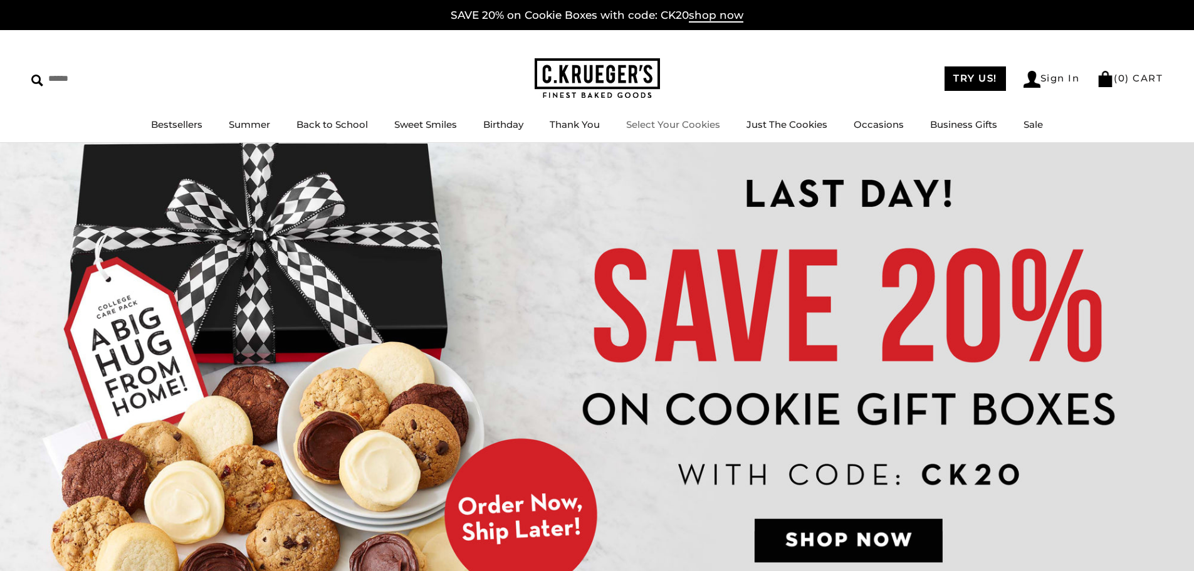
click at [675, 132] on li "Select Your Cookies" at bounding box center [673, 125] width 94 height 16
click at [673, 124] on link "Select Your Cookies" at bounding box center [673, 124] width 94 height 12
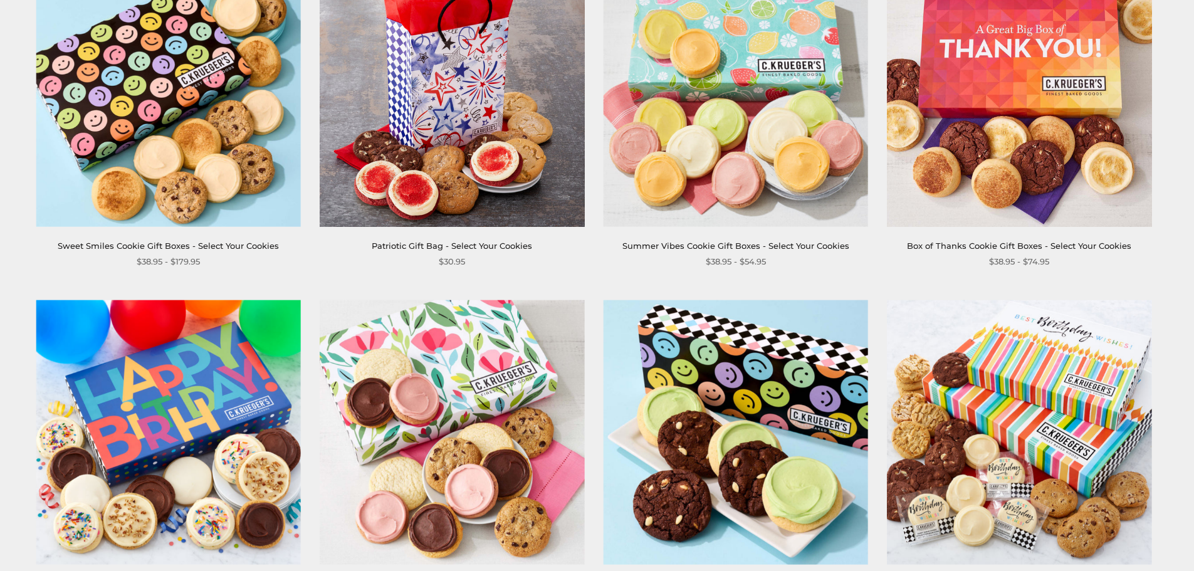
click at [209, 182] on img at bounding box center [168, 94] width 265 height 265
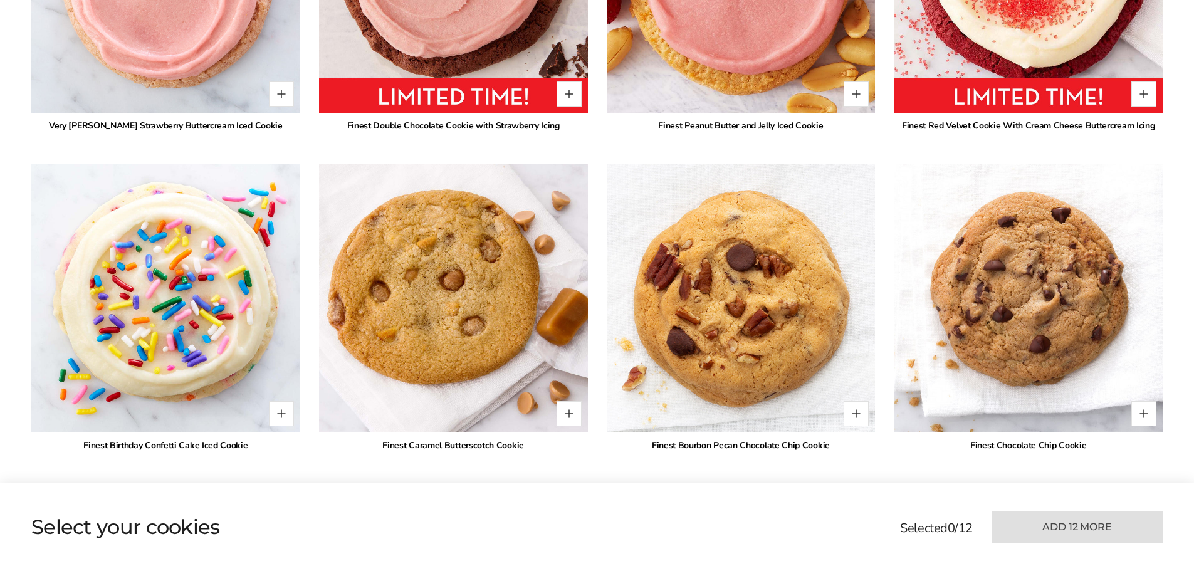
scroll to position [1567, 0]
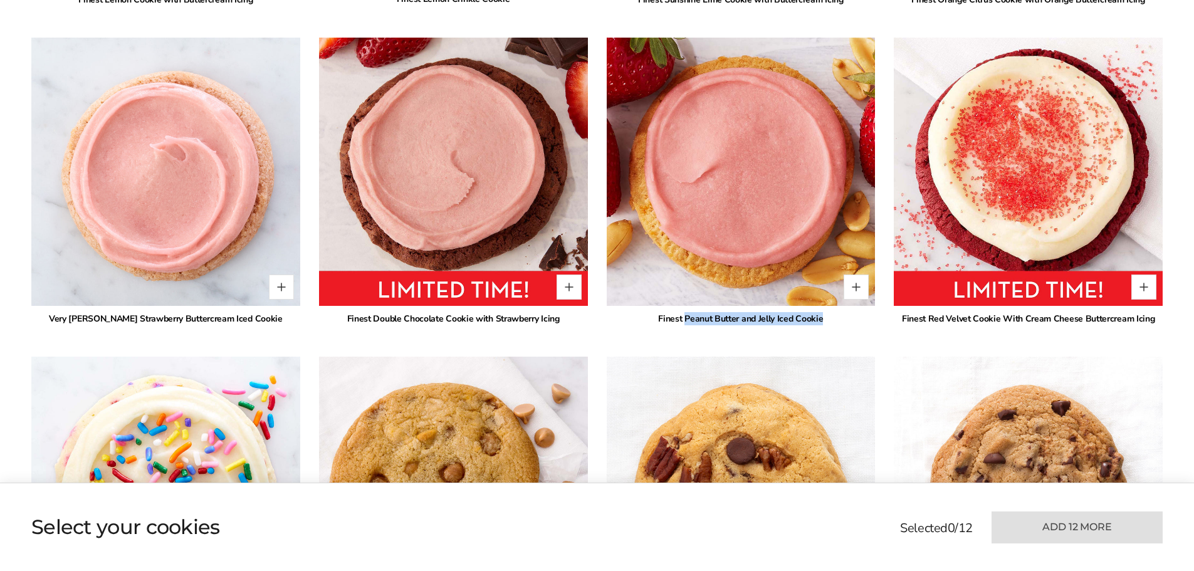
drag, startPoint x: 686, startPoint y: 316, endPoint x: 822, endPoint y: 317, distance: 136.1
click at [822, 317] on div "Finest Peanut Butter and Jelly Iced Cookie" at bounding box center [741, 318] width 269 height 13
copy div "Peanut Butter and Jelly Iced Cookie"
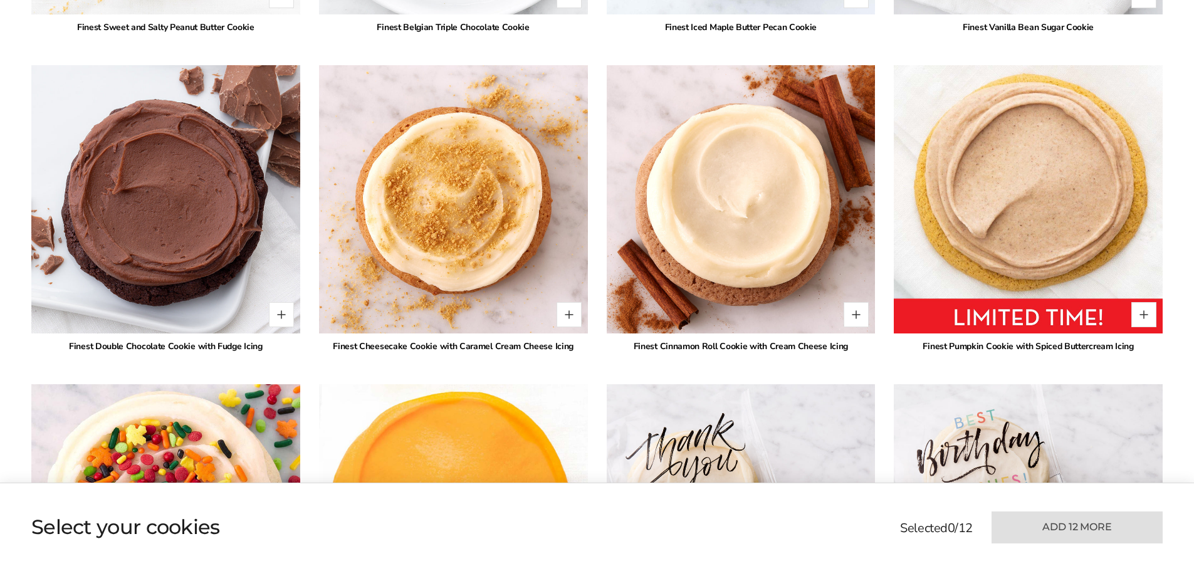
scroll to position [2884, 0]
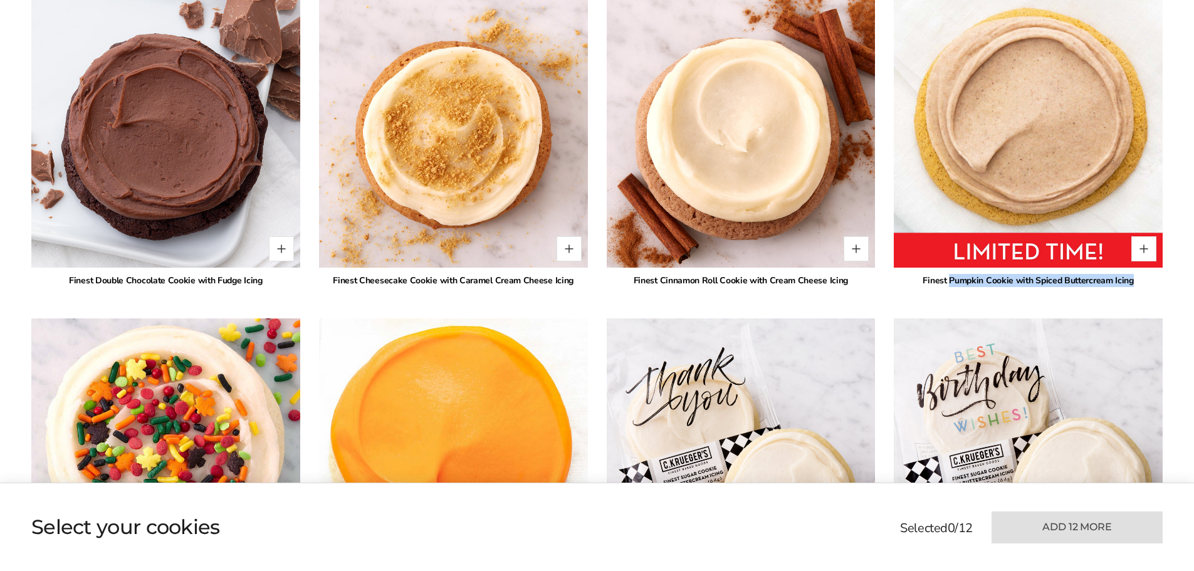
drag, startPoint x: 952, startPoint y: 283, endPoint x: 1136, endPoint y: 281, distance: 183.7
click at [1136, 281] on div "Finest Pumpkin Cookie with Spiced Buttercream Icing" at bounding box center [1028, 280] width 269 height 13
copy div "Pumpkin Cookie with Spiced Buttercream Icing"
